Goal: Find specific page/section

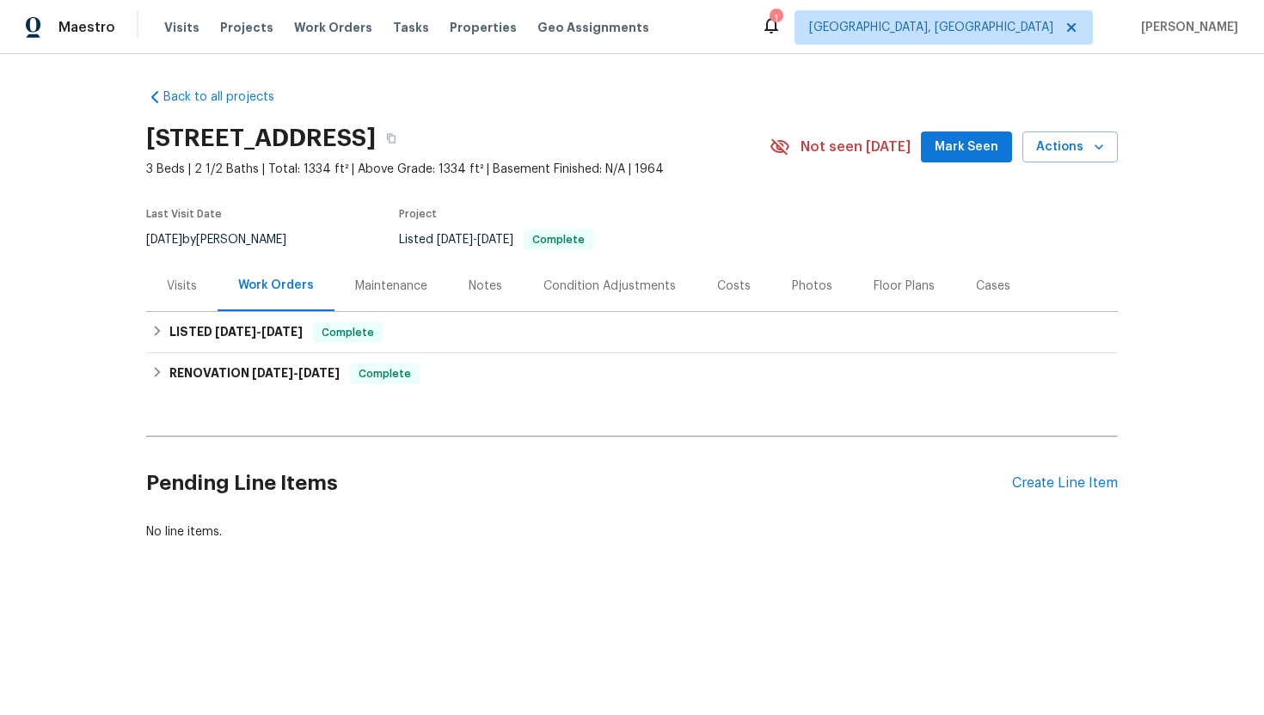
click at [182, 286] on div "Visits" at bounding box center [182, 286] width 30 height 17
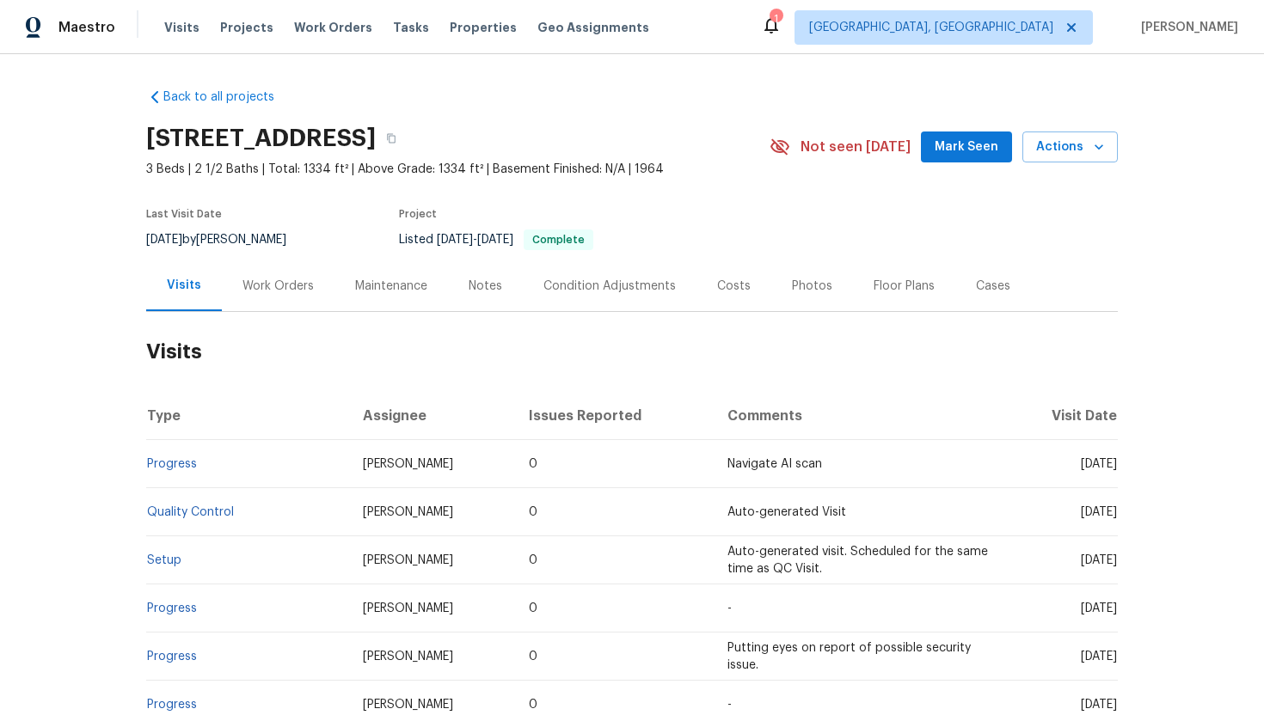
click at [282, 308] on div "Work Orders" at bounding box center [278, 286] width 113 height 51
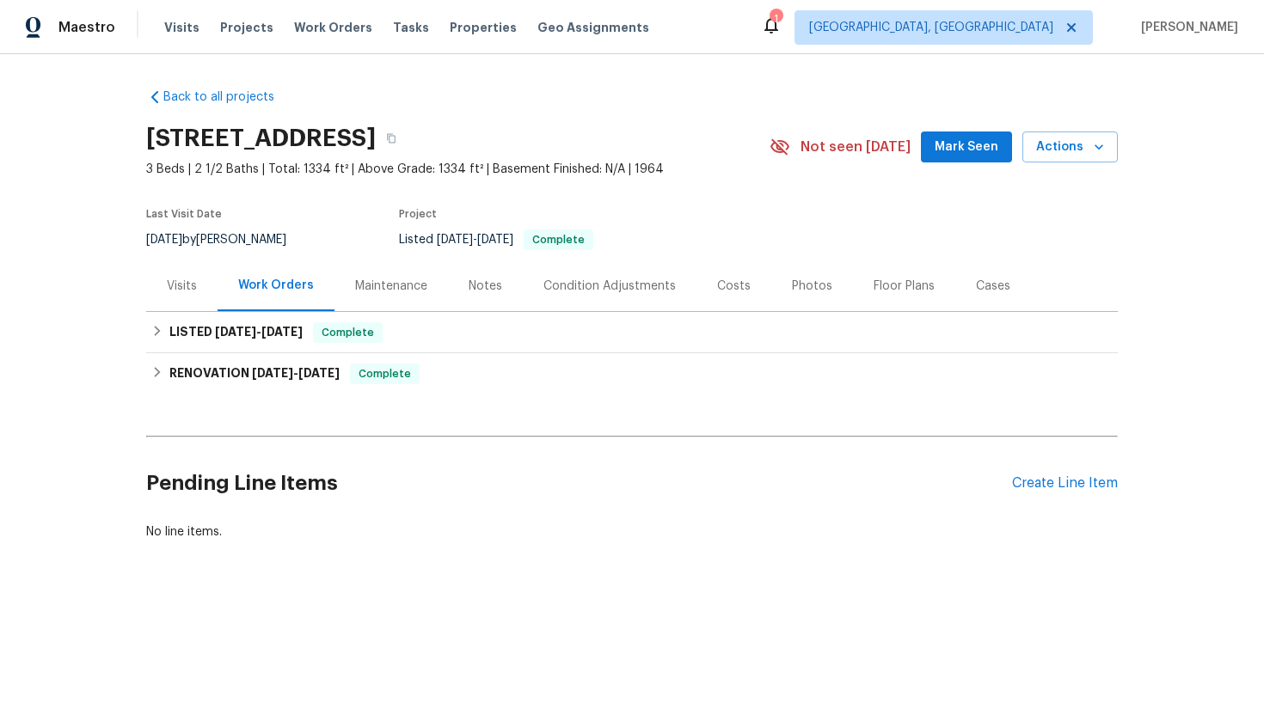
click at [282, 294] on div "Work Orders" at bounding box center [276, 286] width 117 height 51
click at [312, 323] on div "LISTED 8/19/25 - 8/21/25 Complete" at bounding box center [631, 332] width 961 height 21
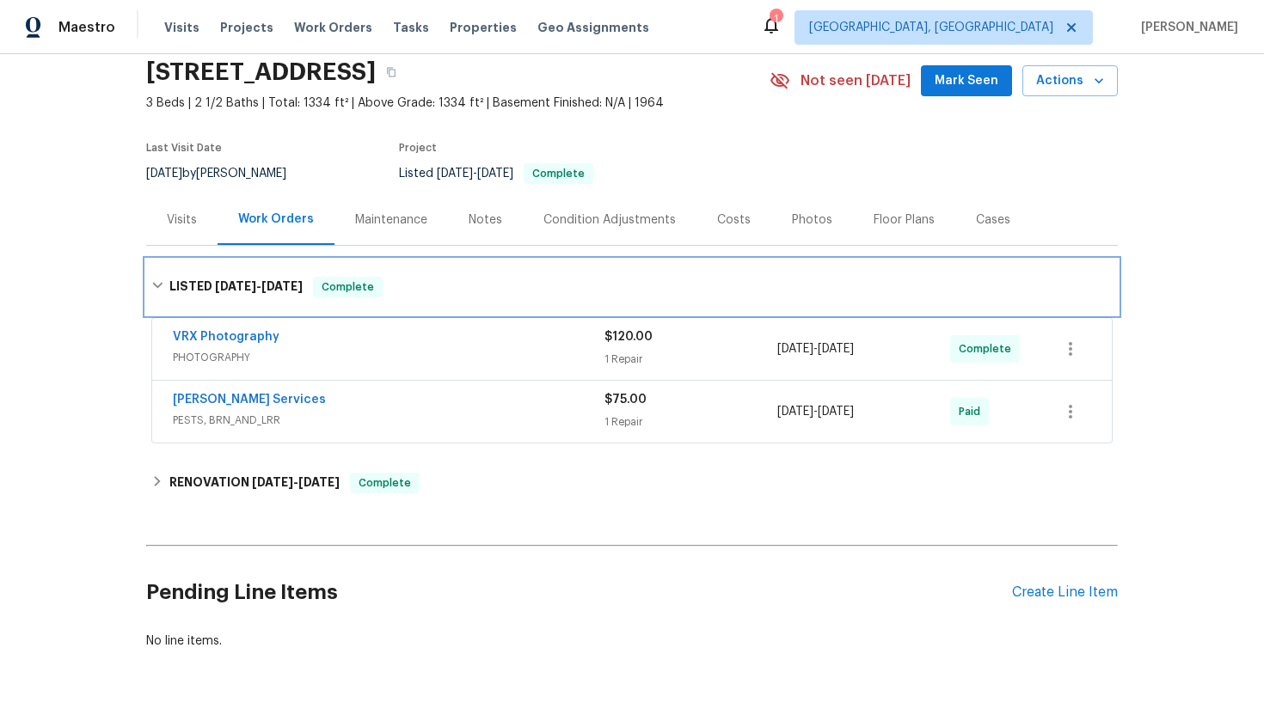
scroll to position [71, 0]
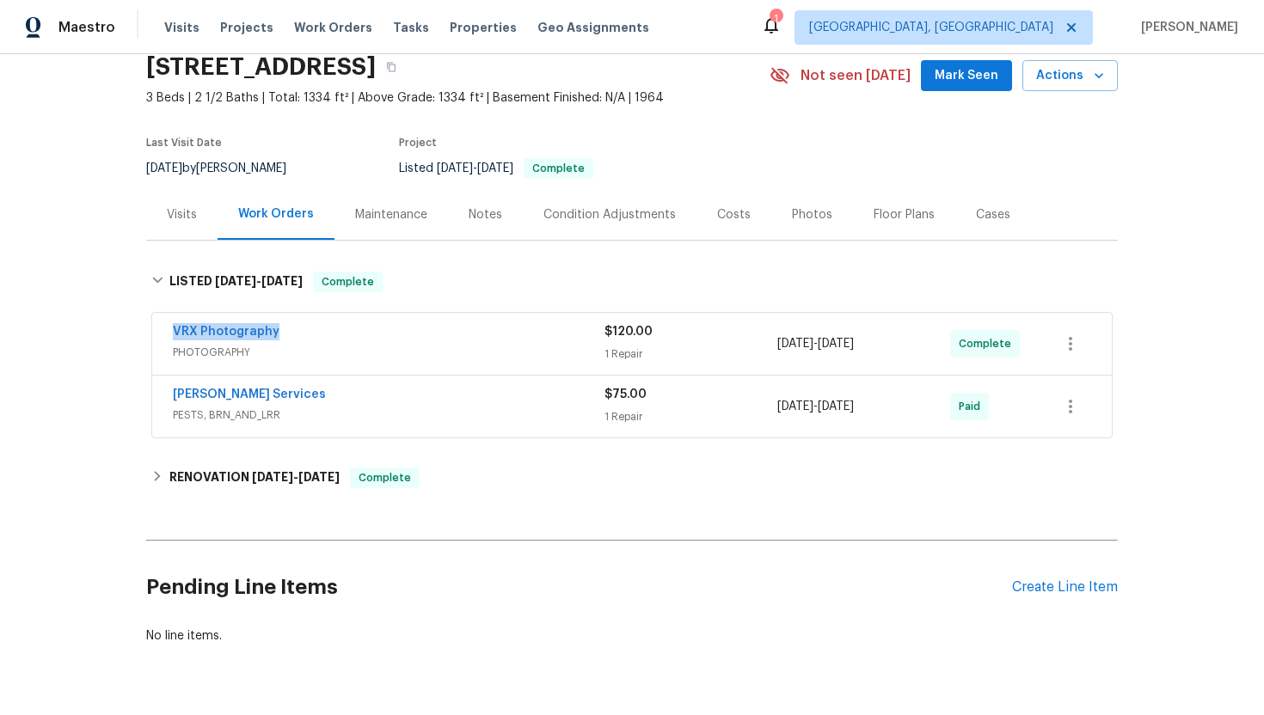
drag, startPoint x: 291, startPoint y: 340, endPoint x: 162, endPoint y: 334, distance: 130.0
click at [162, 334] on div "VRX Photography PHOTOGRAPHY $120.00 1 Repair 8/20/2025 - 8/21/2025 Complete" at bounding box center [632, 344] width 960 height 62
copy link "VRX Photography"
drag, startPoint x: 917, startPoint y: 349, endPoint x: 764, endPoint y: 346, distance: 153.1
click at [763, 346] on div "VRX Photography PHOTOGRAPHY $120.00 1 Repair 8/20/2025 - 8/21/2025 Complete" at bounding box center [611, 343] width 877 height 41
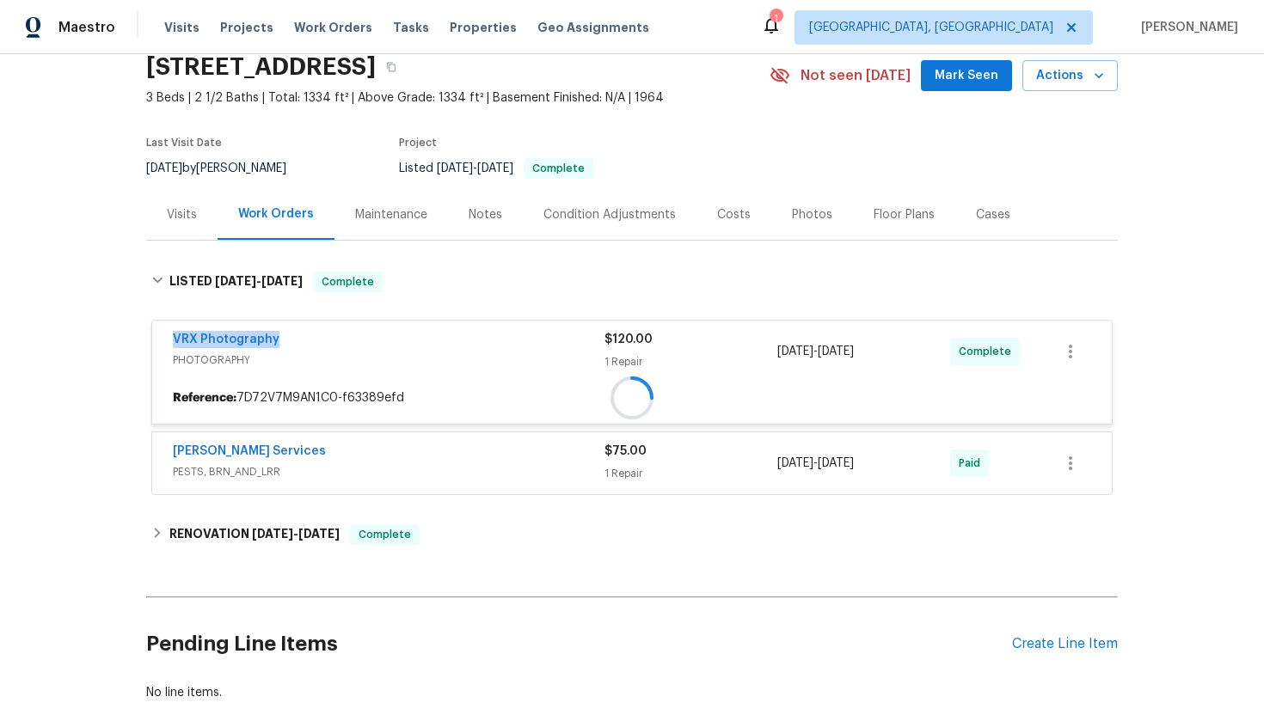
copy div "8/20/2025 - 8/21/2025"
